Goal: Entertainment & Leisure: Consume media (video, audio)

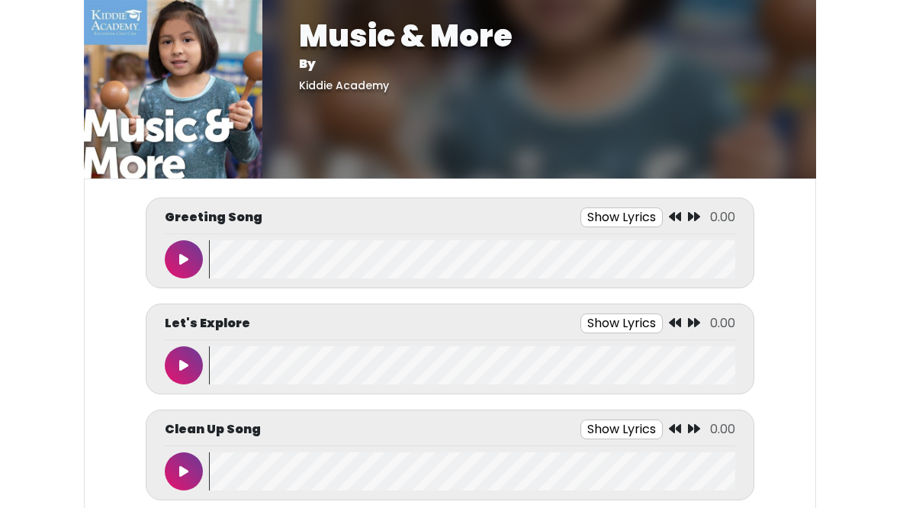
click at [191, 262] on button at bounding box center [184, 259] width 38 height 38
click at [188, 246] on button at bounding box center [184, 259] width 38 height 38
click at [178, 473] on button at bounding box center [184, 471] width 38 height 38
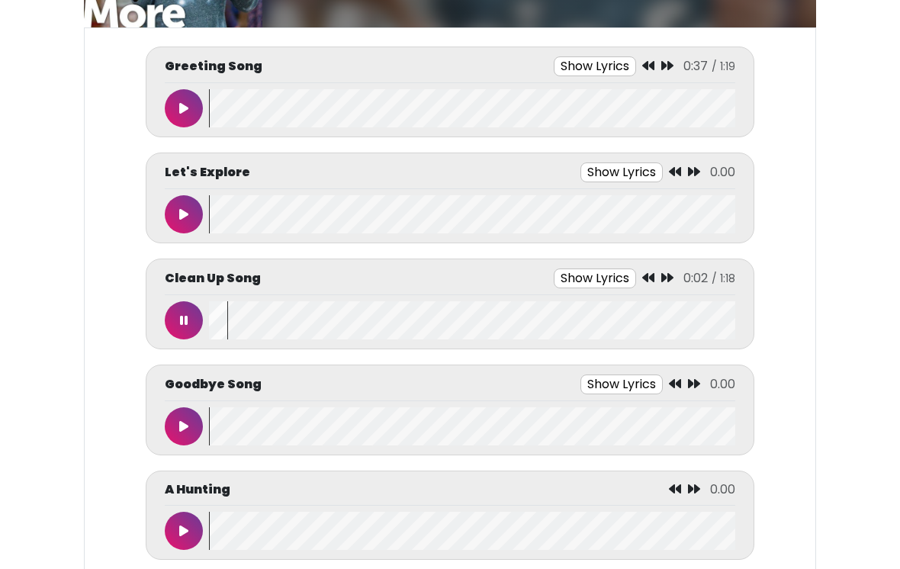
scroll to position [152, 0]
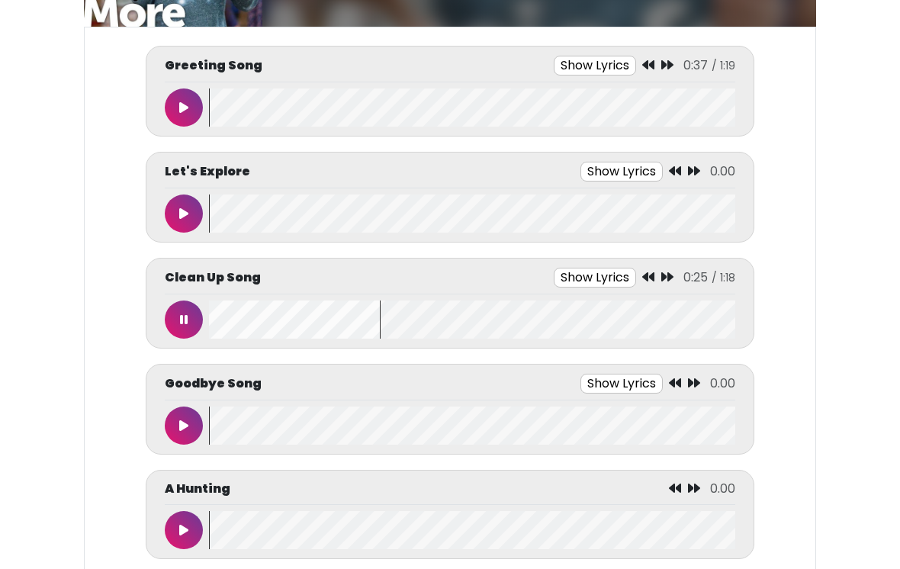
click at [192, 320] on button at bounding box center [184, 320] width 38 height 38
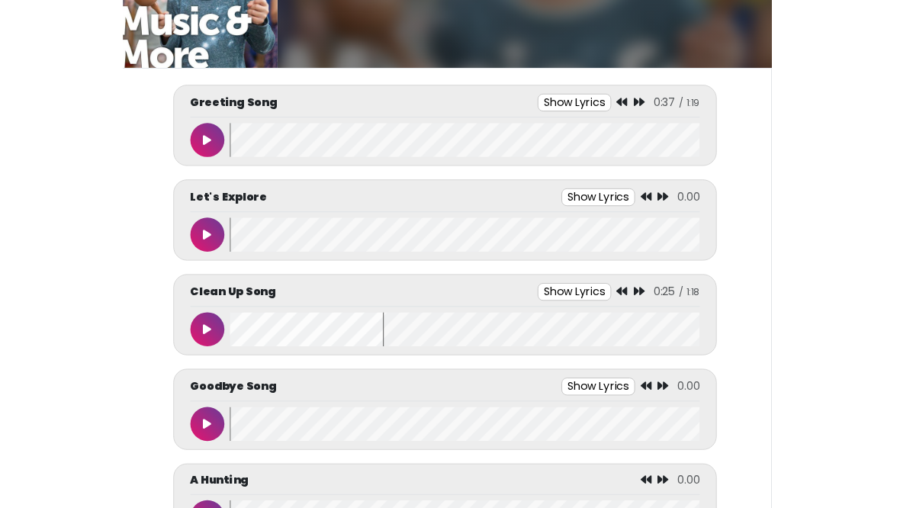
scroll to position [102, 0]
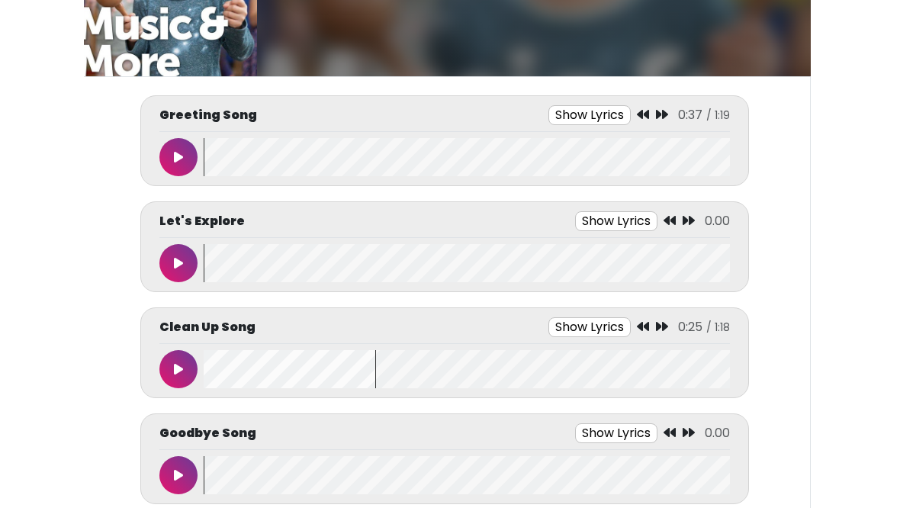
click at [191, 478] on button at bounding box center [178, 475] width 38 height 38
click at [186, 474] on button at bounding box center [178, 475] width 38 height 38
click at [188, 468] on button at bounding box center [178, 475] width 38 height 38
click at [583, 434] on button "Show Lyrics" at bounding box center [581, 433] width 82 height 20
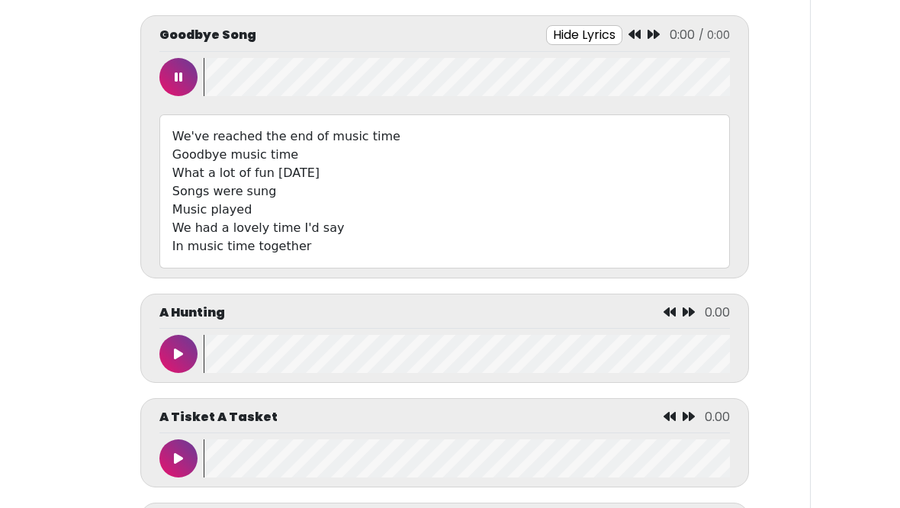
scroll to position [500, 0]
click at [616, 313] on div "A Hunting 0.00" at bounding box center [444, 316] width 571 height 25
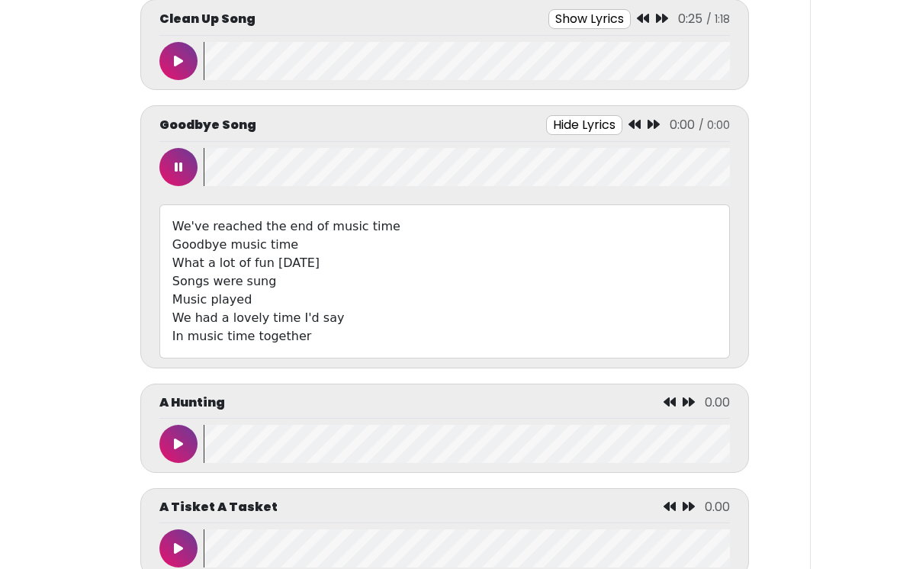
scroll to position [420, 0]
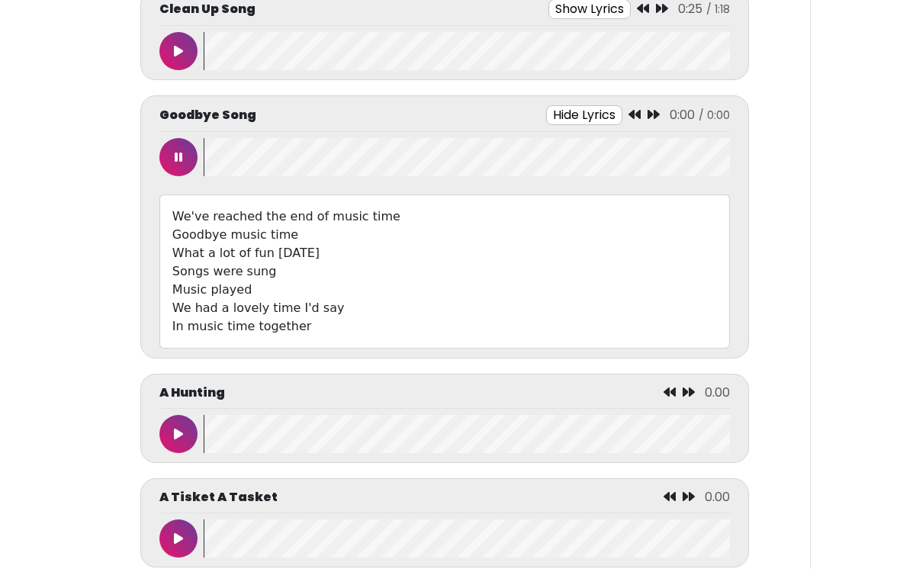
click at [583, 106] on button "Hide Lyrics" at bounding box center [584, 115] width 76 height 20
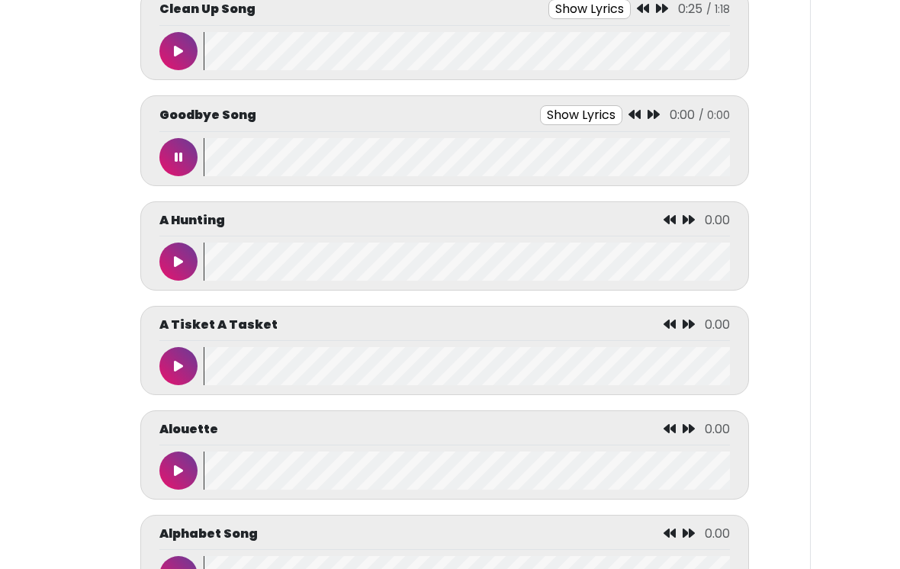
click at [183, 271] on button at bounding box center [178, 262] width 38 height 38
click at [183, 261] on button at bounding box center [178, 262] width 38 height 38
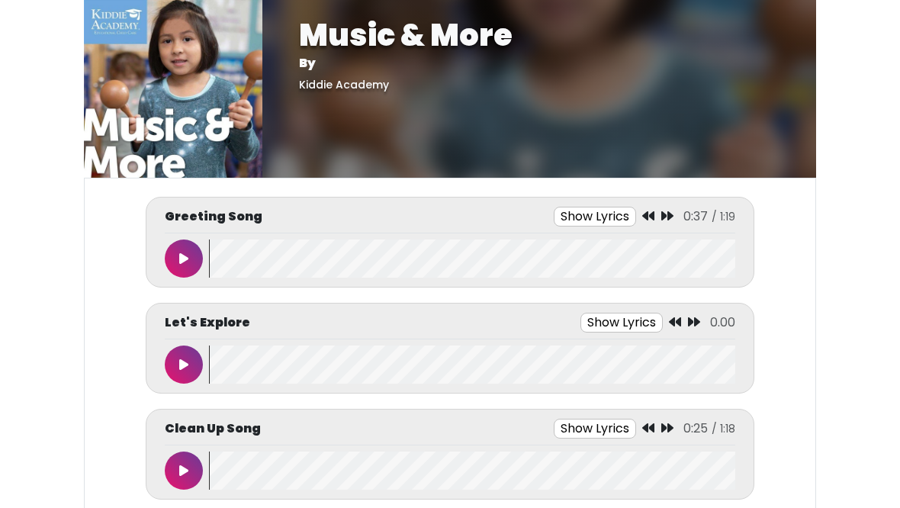
scroll to position [0, 0]
